Goal: Task Accomplishment & Management: Manage account settings

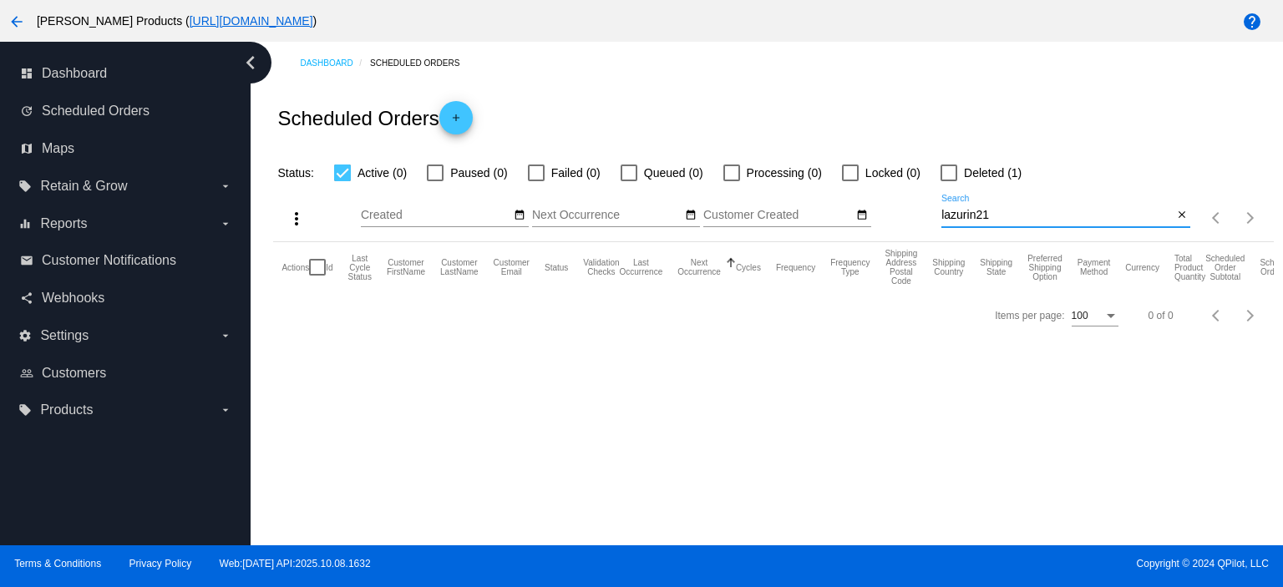
drag, startPoint x: 980, startPoint y: 220, endPoint x: 915, endPoint y: 234, distance: 66.7
click at [915, 234] on div "more_vert Oct Jan Feb Mar [DATE]" at bounding box center [773, 212] width 1000 height 59
paste input "[EMAIL_ADDRESS][DOMAIN_NAME]"
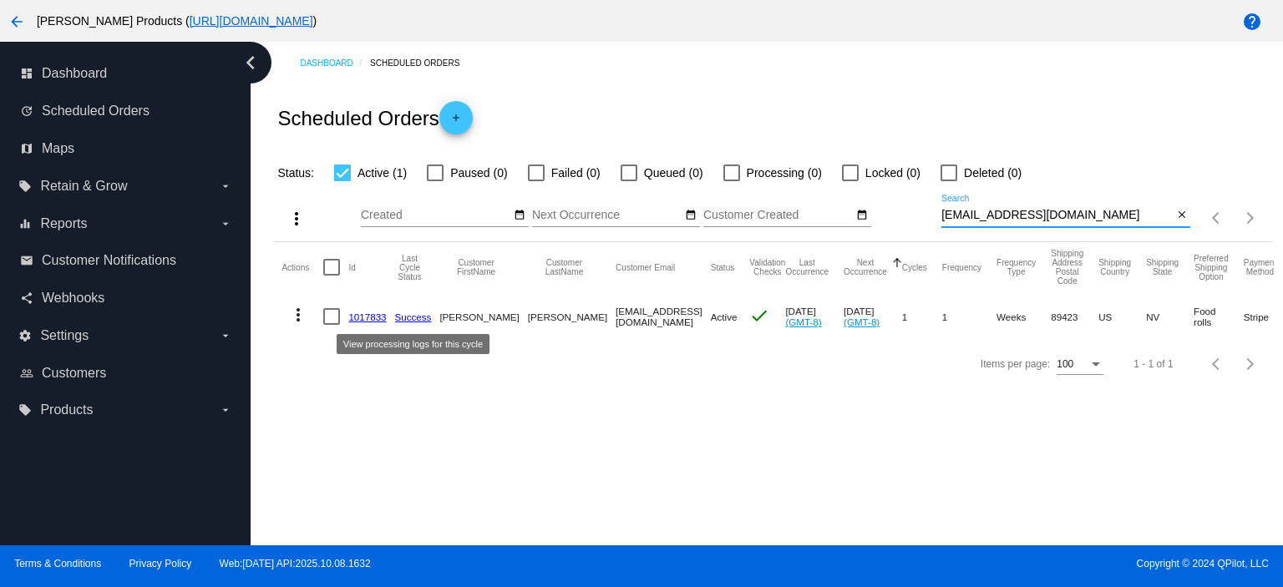
type input "[EMAIL_ADDRESS][DOMAIN_NAME]"
click at [361, 312] on link "1017833" at bounding box center [367, 316] width 38 height 11
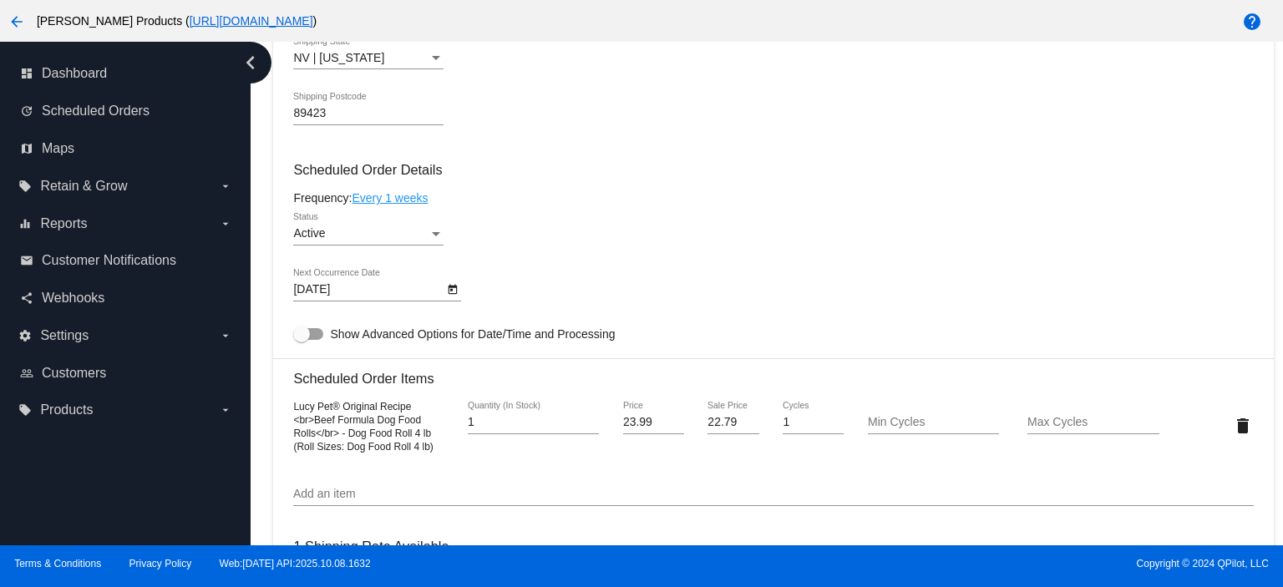
scroll to position [1002, 0]
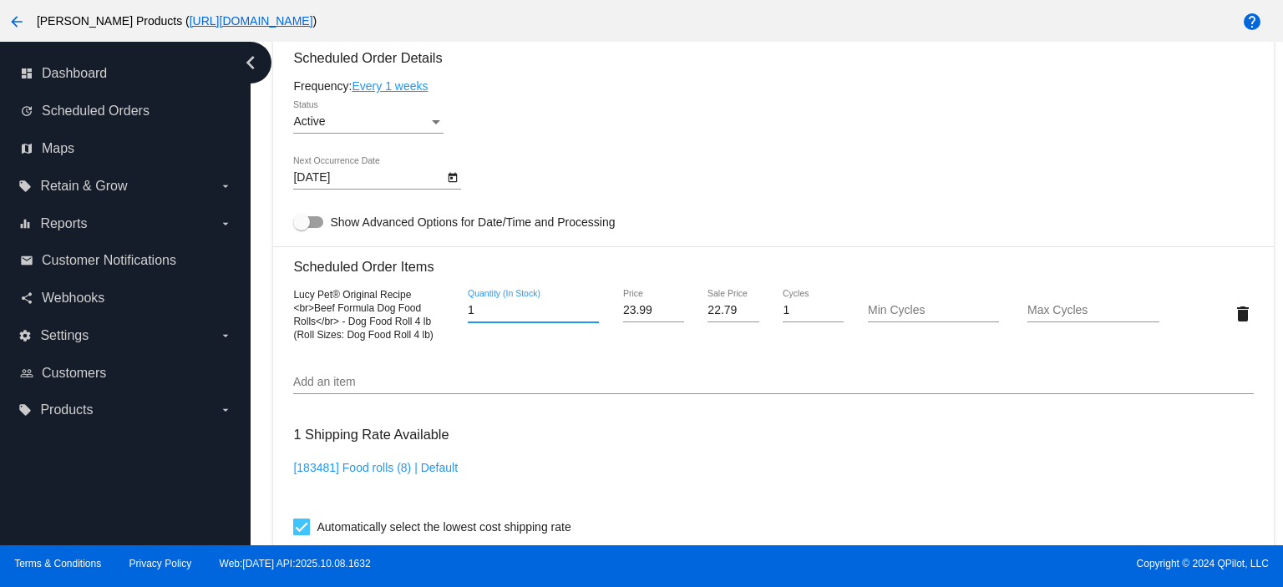
drag, startPoint x: 481, startPoint y: 316, endPoint x: 428, endPoint y: 314, distance: 52.7
click at [442, 319] on div "Lucy Pet® Original Recipe <br>Beef Formula Dog Food Rolls</br> - Dog Food Roll …" at bounding box center [772, 313] width 959 height 53
type input "2"
click at [367, 89] on mat-card "Customer 7106539: [PERSON_NAME] [EMAIL_ADDRESS][DOMAIN_NAME] Customer Shipping …" at bounding box center [773, 274] width 1000 height 1676
click at [395, 93] on link "Every 1 weeks" at bounding box center [390, 85] width 76 height 13
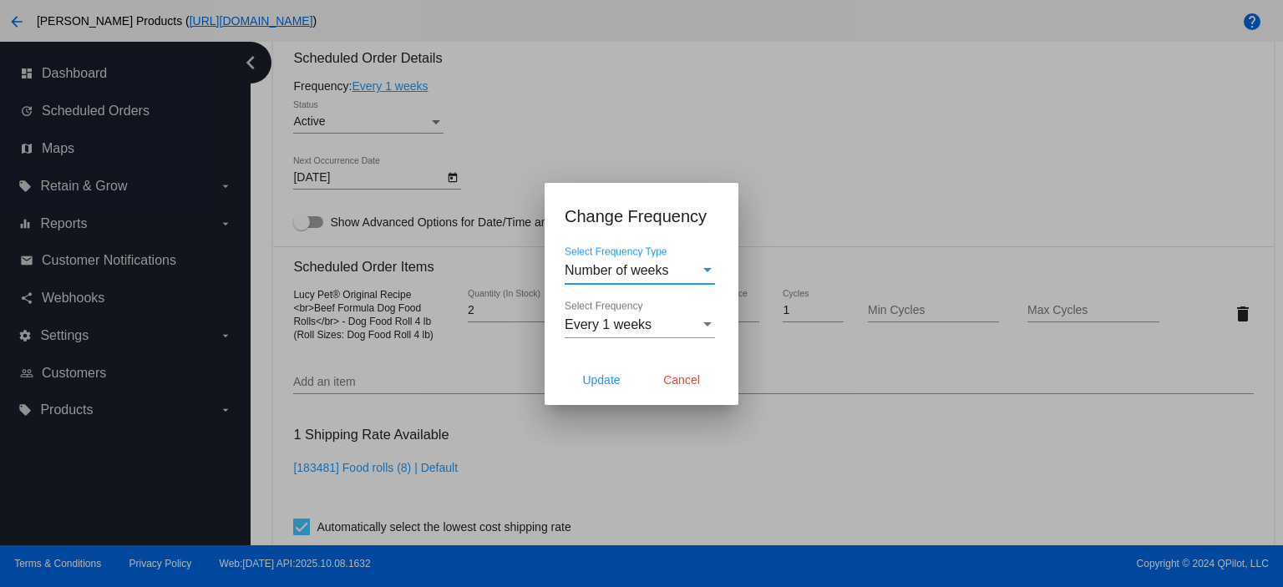
click at [615, 274] on span "Number of weeks" at bounding box center [616, 270] width 104 height 14
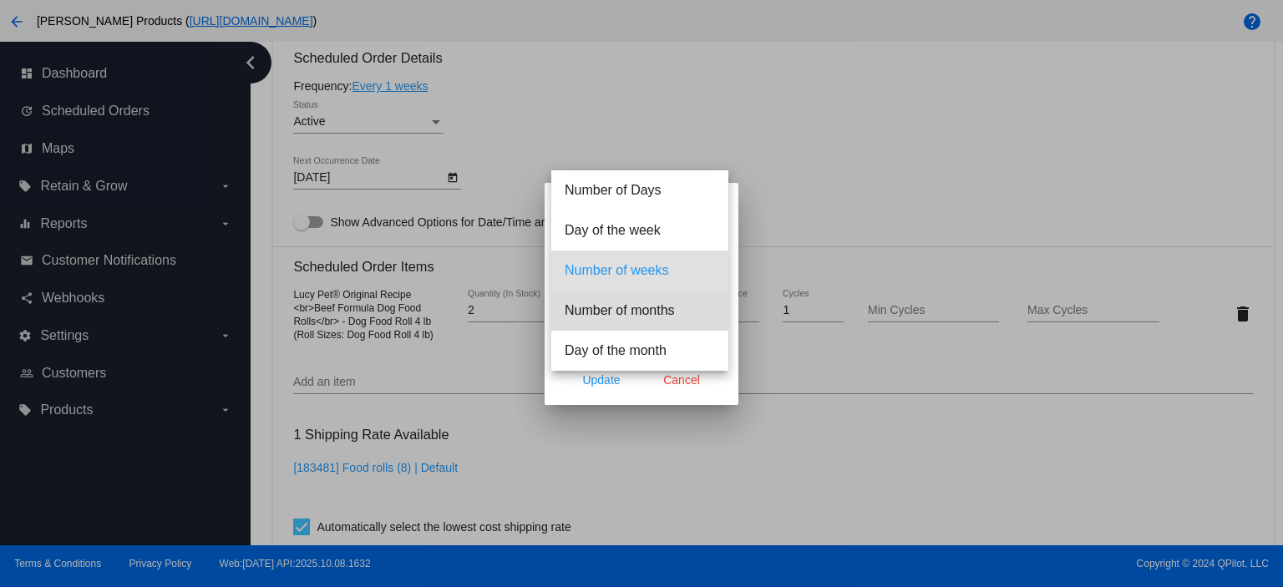
click at [609, 314] on span "Number of months" at bounding box center [639, 311] width 150 height 40
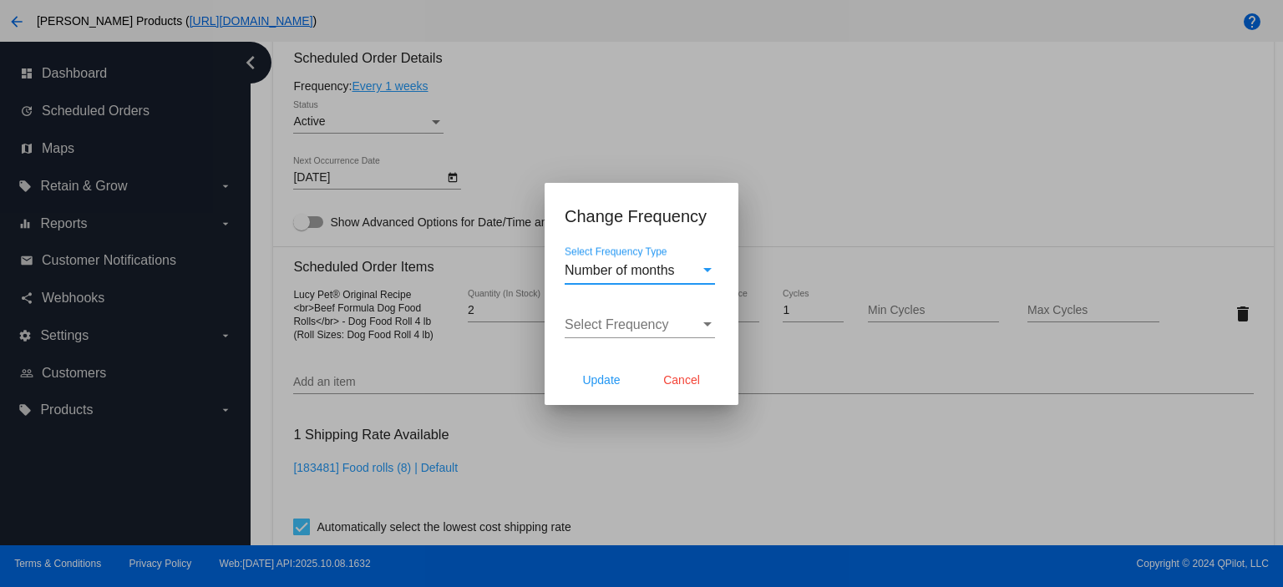
click at [585, 331] on div "Select Frequency Select Frequency" at bounding box center [639, 320] width 150 height 38
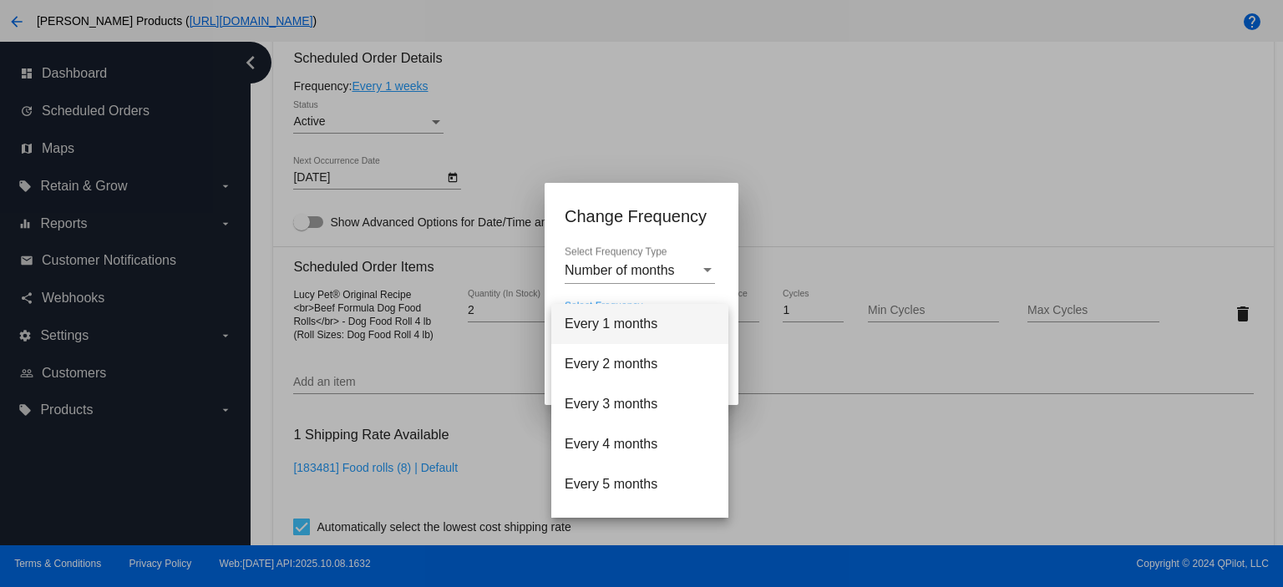
click at [589, 327] on span "Every 1 months" at bounding box center [639, 324] width 150 height 40
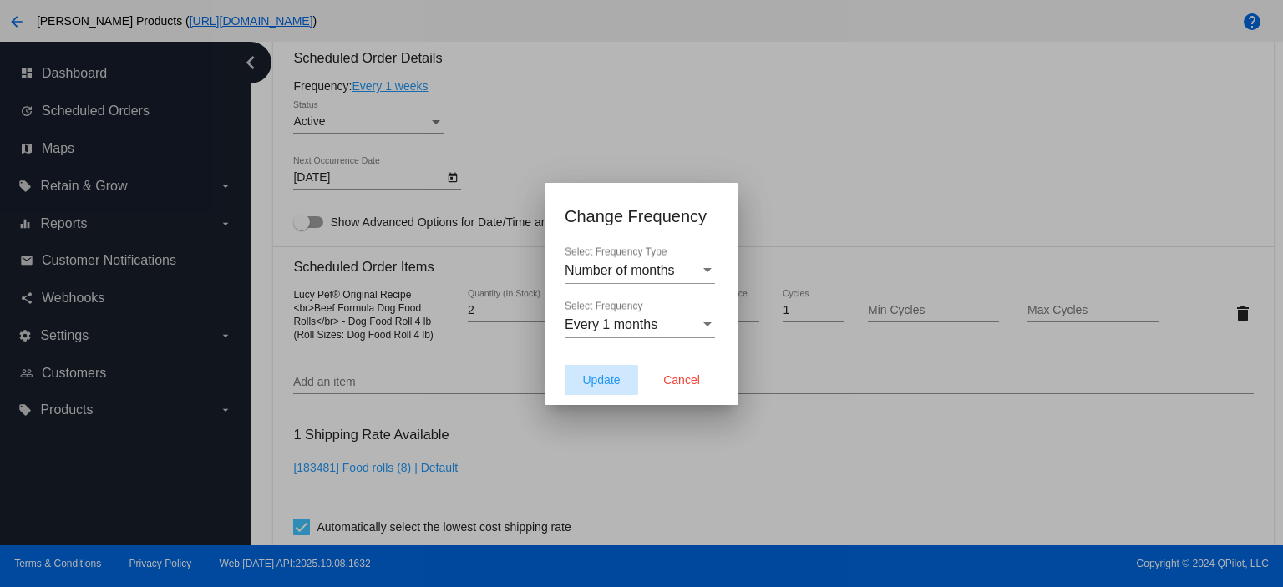
click at [583, 376] on span "Update" at bounding box center [601, 379] width 38 height 13
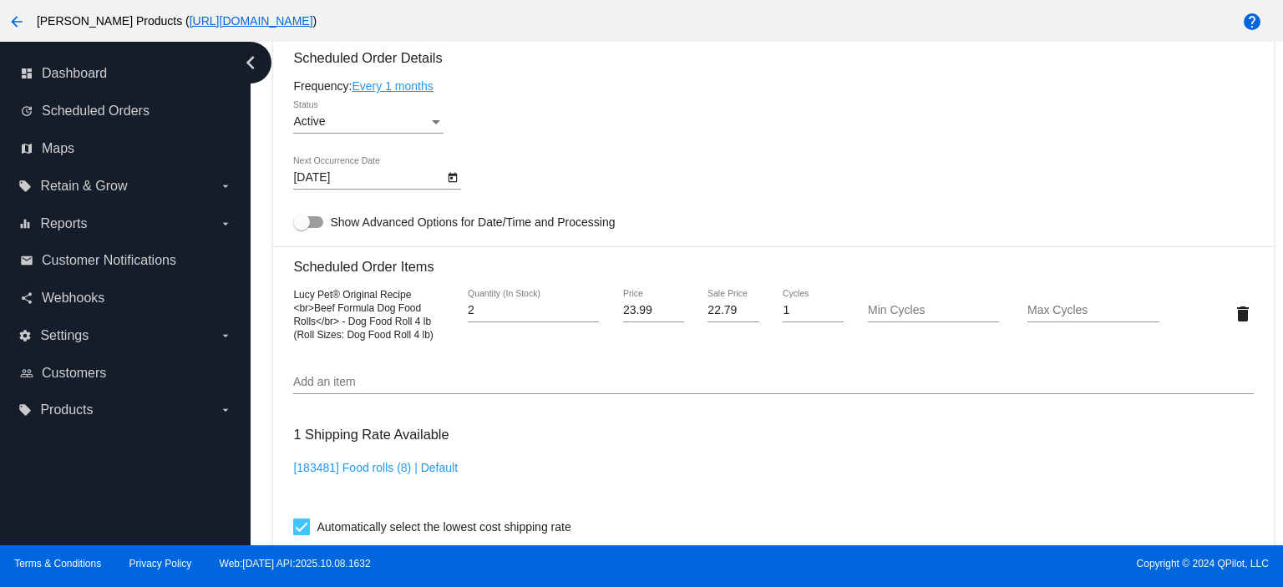
type input "[DATE]"
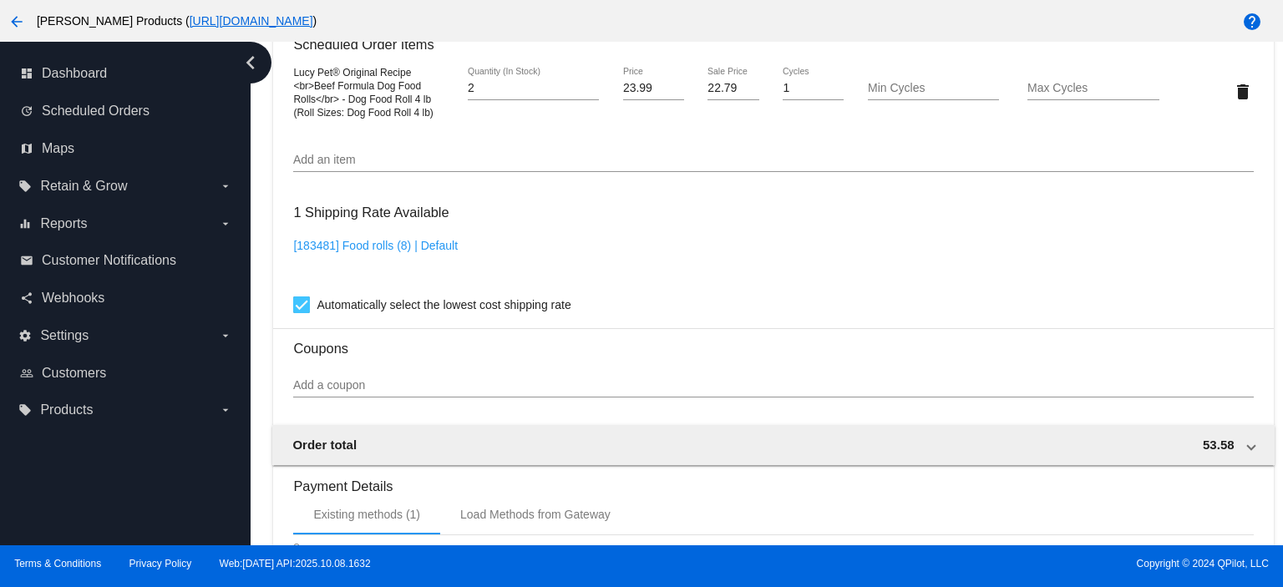
scroll to position [1447, 0]
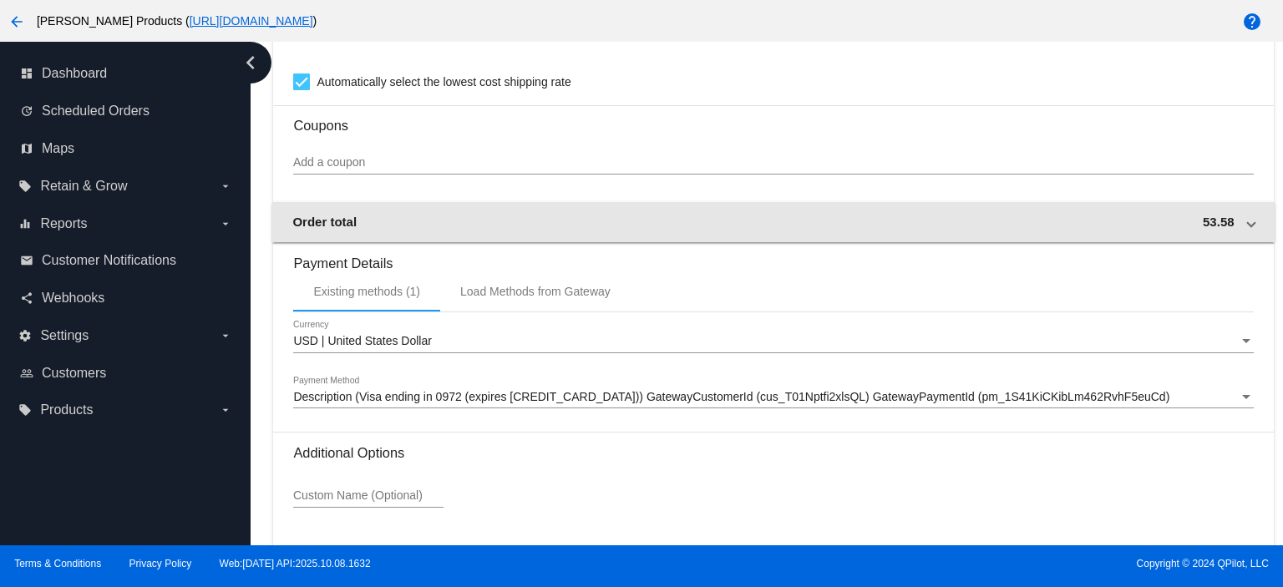
click at [705, 229] on div "Order total 53.58" at bounding box center [769, 222] width 954 height 14
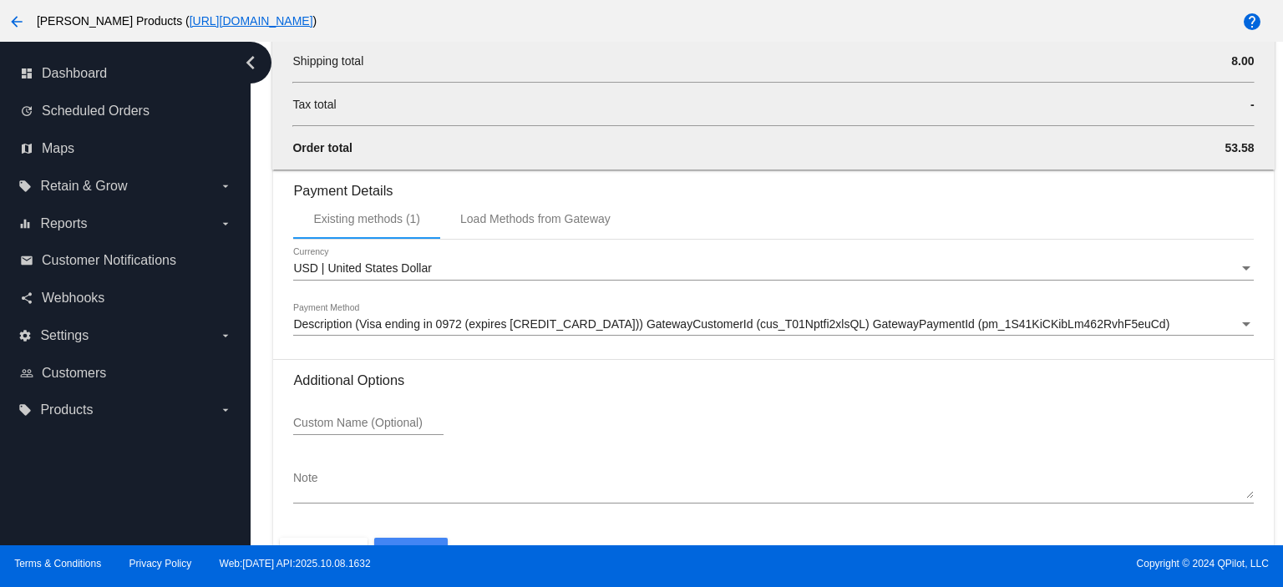
scroll to position [1837, 0]
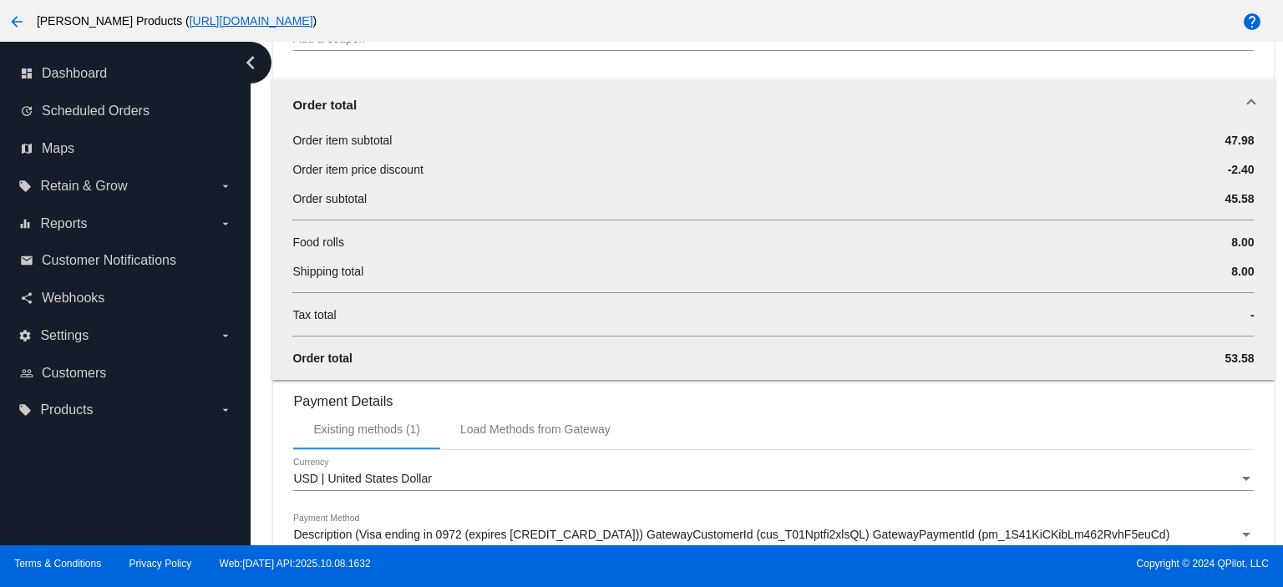
scroll to position [1503, 0]
